Goal: Check status: Check status

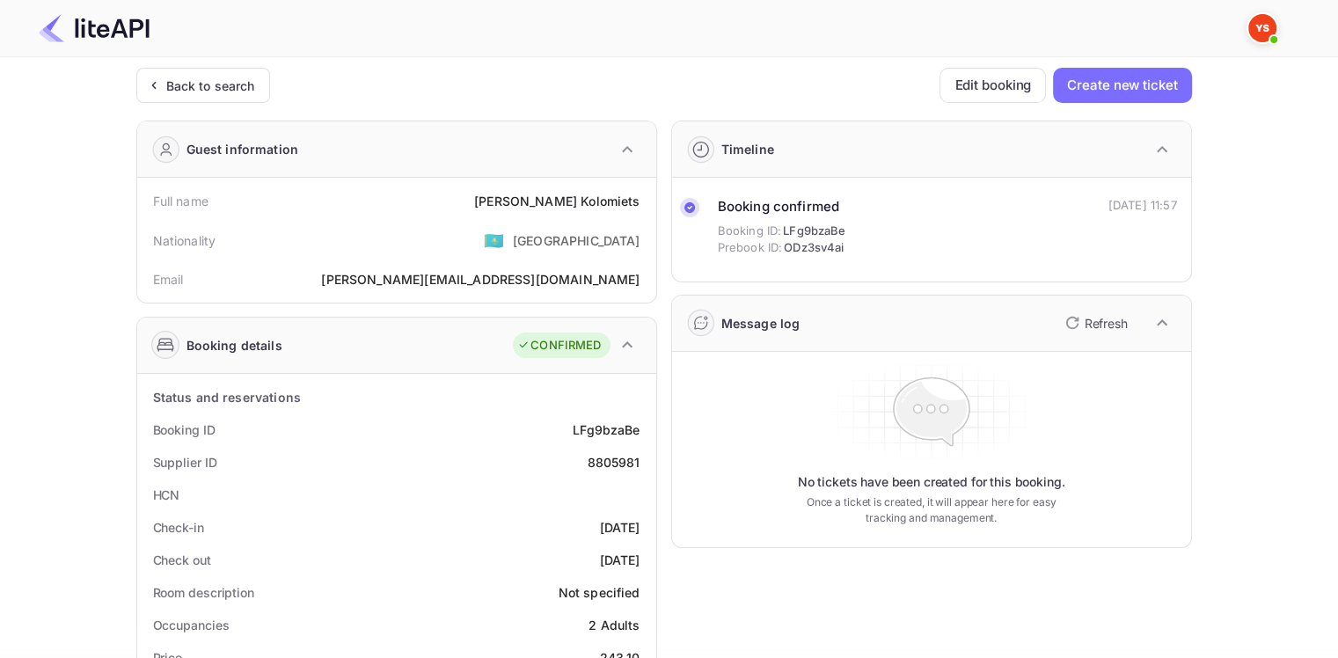
click at [229, 97] on div "Back to search" at bounding box center [203, 85] width 134 height 35
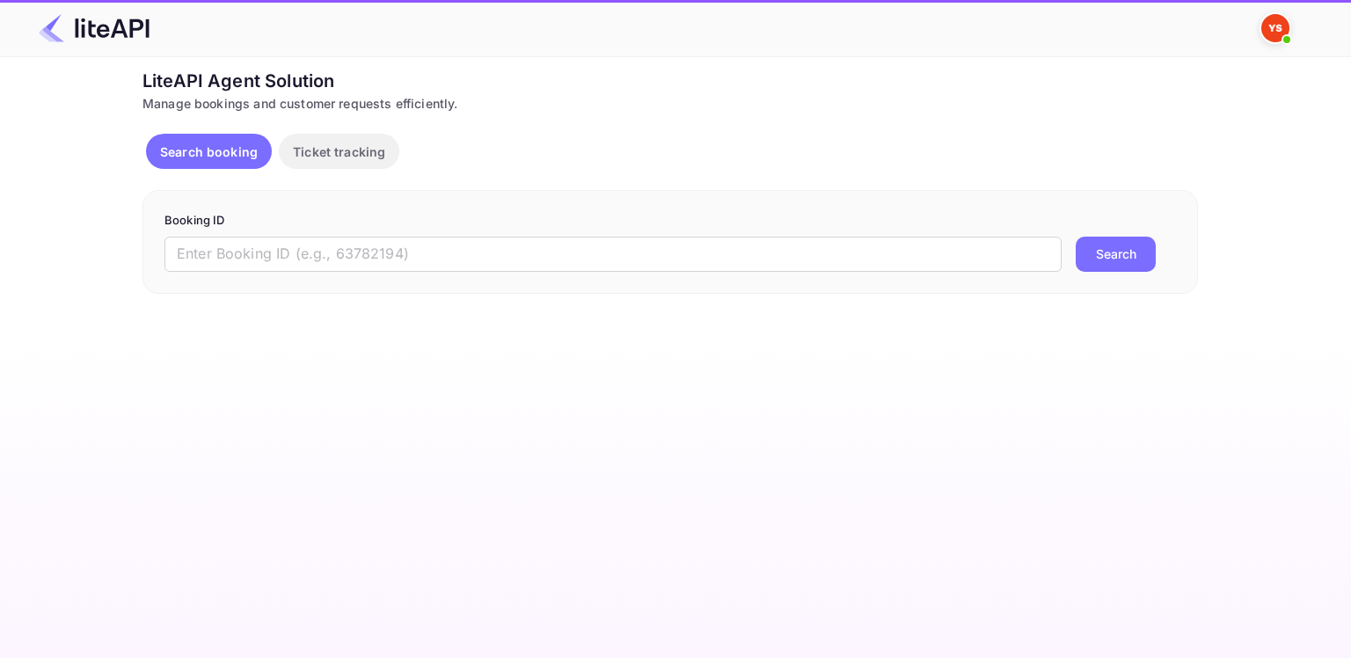
click at [274, 234] on form "Booking ID ​ Search" at bounding box center [670, 242] width 1012 height 60
click at [280, 262] on input "text" at bounding box center [612, 254] width 897 height 35
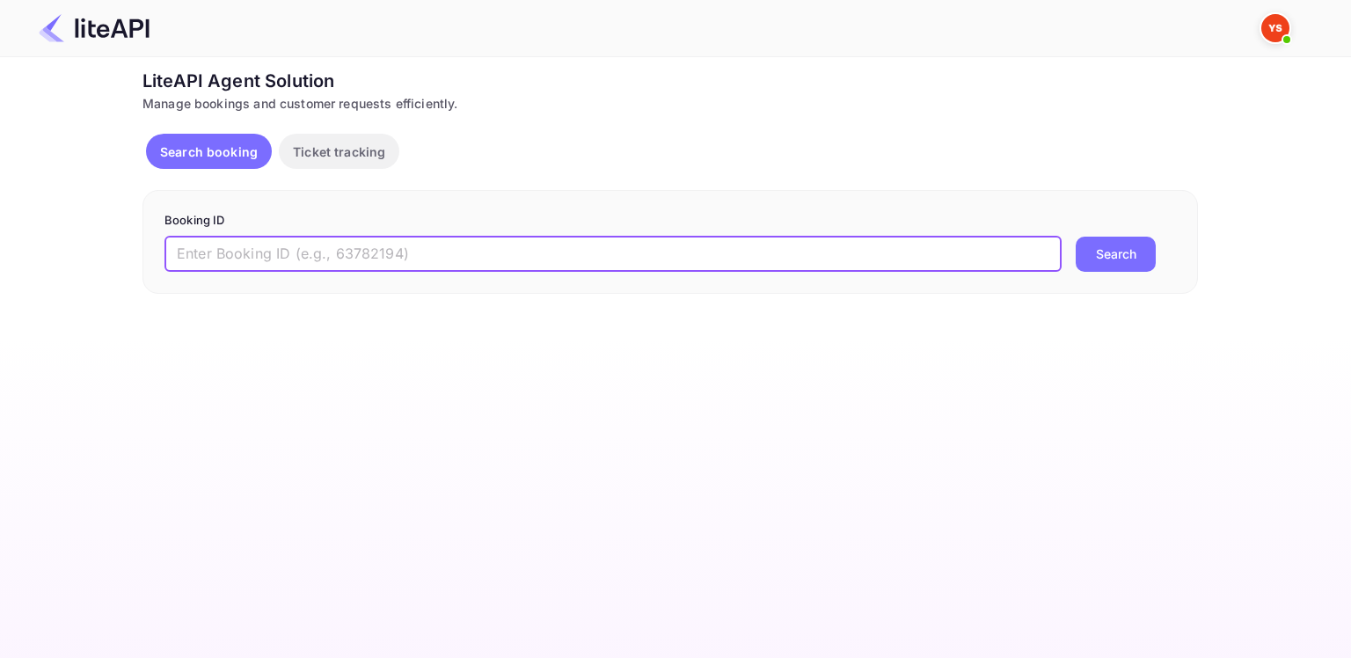
paste input "8433814"
type input "8433814"
click at [1076, 237] on button "Search" at bounding box center [1116, 254] width 80 height 35
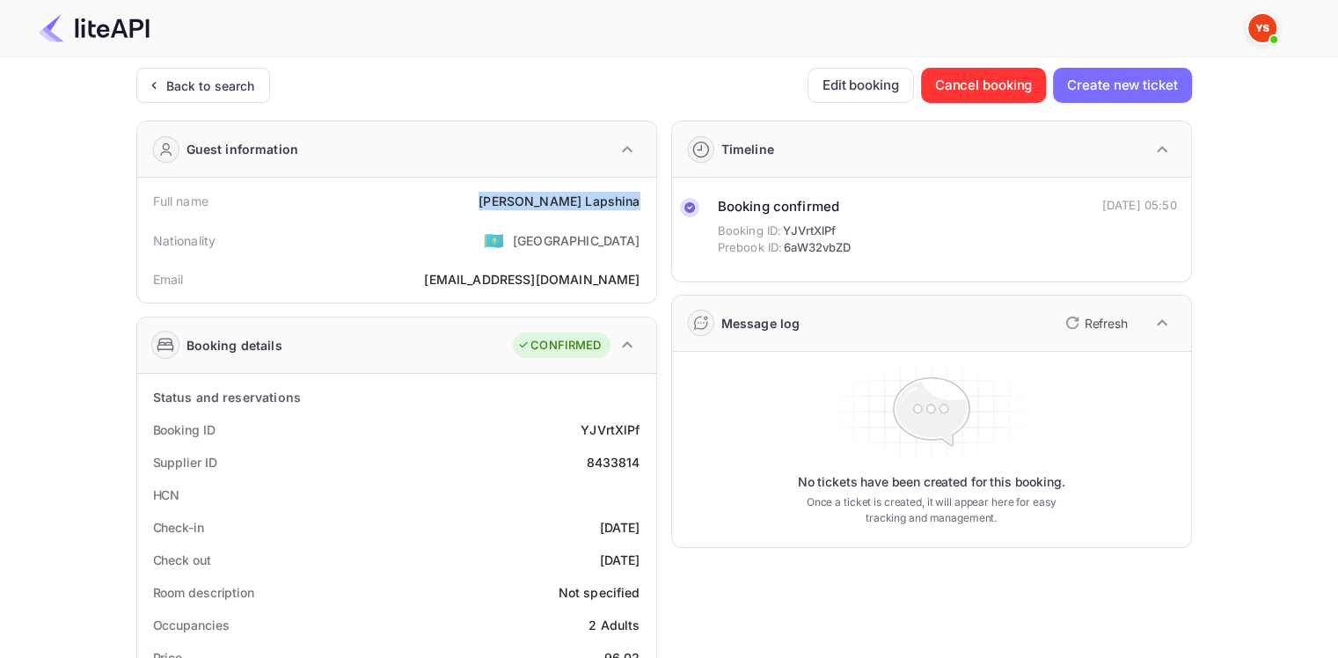
drag, startPoint x: 547, startPoint y: 192, endPoint x: 642, endPoint y: 197, distance: 95.1
click at [642, 197] on div "Full name [PERSON_NAME]" at bounding box center [396, 201] width 505 height 33
copy div "[PERSON_NAME]"
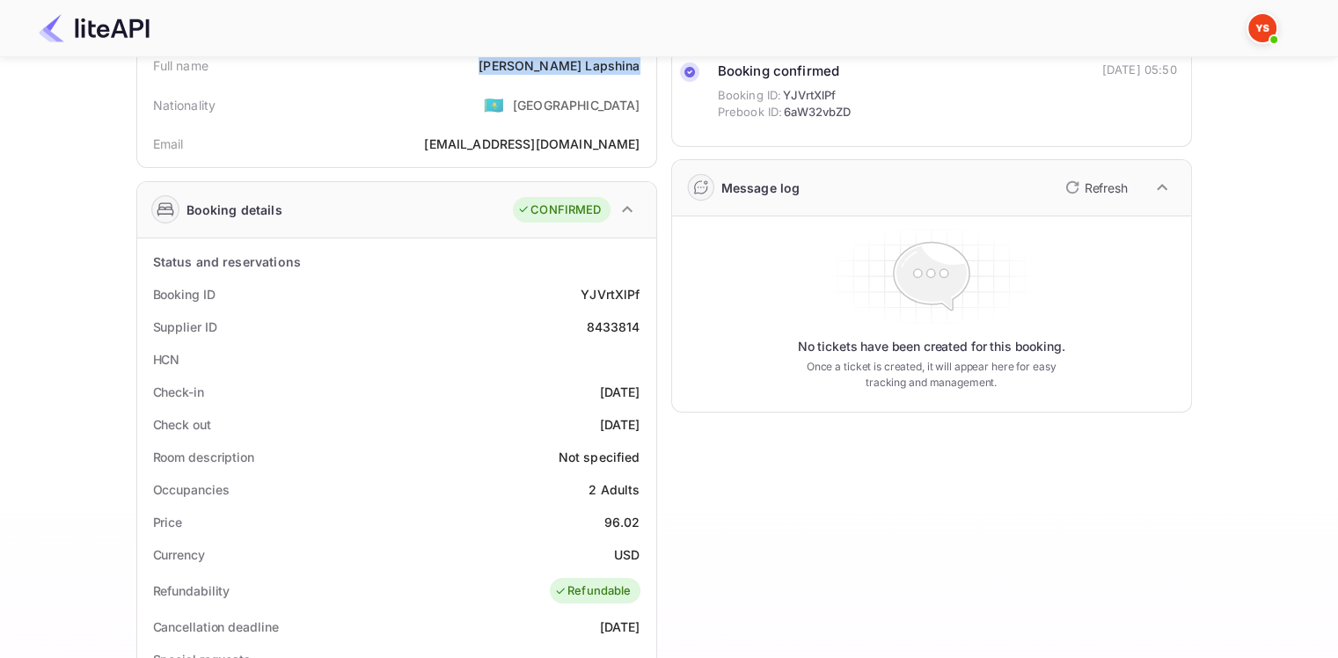
scroll to position [176, 0]
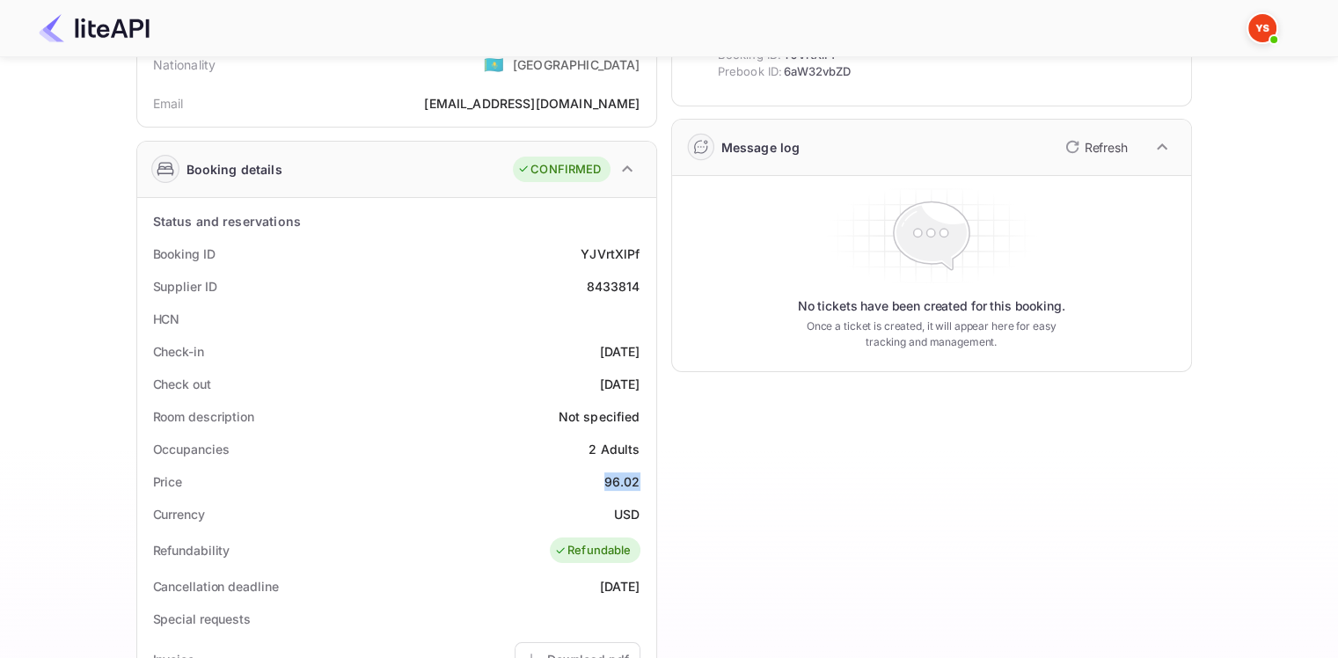
drag, startPoint x: 604, startPoint y: 476, endPoint x: 639, endPoint y: 481, distance: 34.7
click at [639, 481] on div "Price 96.02" at bounding box center [396, 481] width 505 height 33
copy div "96.02"
